Goal: Task Accomplishment & Management: Manage account settings

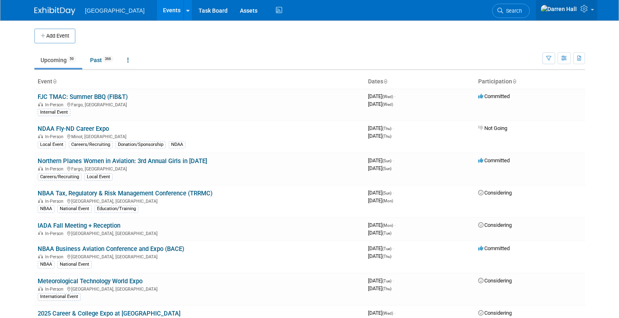
click at [582, 12] on icon at bounding box center [584, 8] width 9 height 7
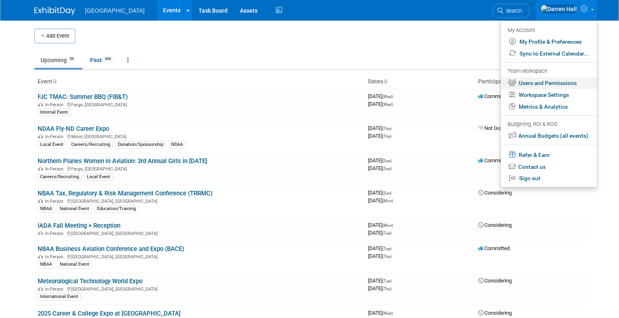
click at [551, 83] on link "Users and Permissions" at bounding box center [549, 83] width 96 height 12
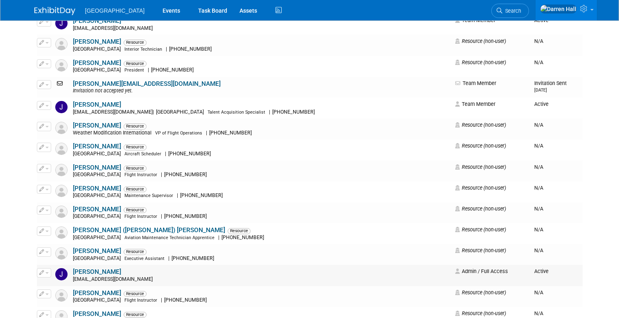
scroll to position [1004, 0]
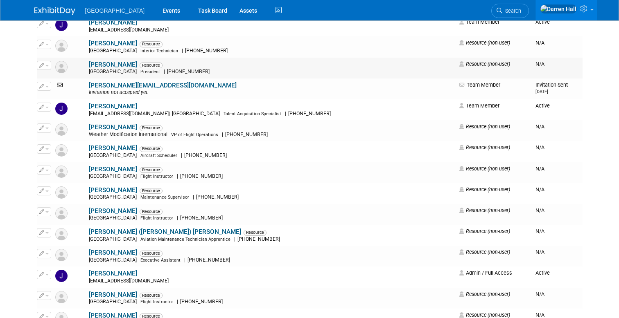
click at [92, 65] on link "Jim Sweeney" at bounding box center [113, 64] width 48 height 7
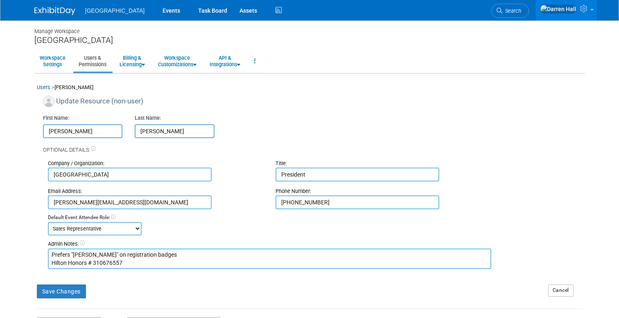
drag, startPoint x: 120, startPoint y: 262, endPoint x: 93, endPoint y: 263, distance: 27.0
click at [88, 263] on textarea "Prefers "[PERSON_NAME]" on registration badges Hilton Honors # 310676557" at bounding box center [269, 259] width 443 height 20
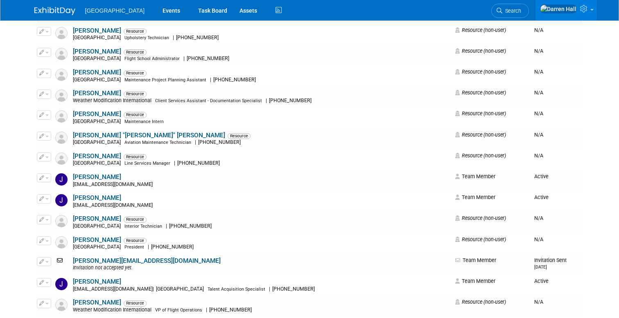
scroll to position [862, 0]
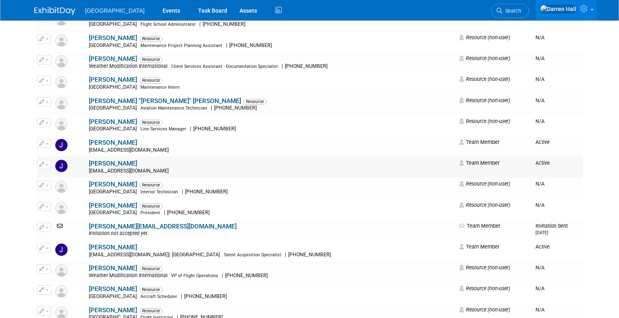
click at [102, 165] on link "[PERSON_NAME]" at bounding box center [113, 163] width 48 height 7
